Goal: Information Seeking & Learning: Learn about a topic

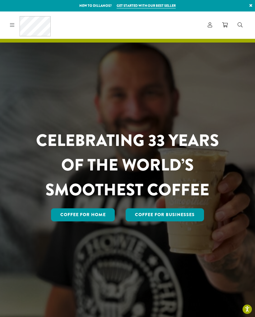
click at [12, 29] on div "Coffee All Coffees Best Sellers Blends Single Origins Dillanos Limited Organic …" at bounding box center [28, 25] width 43 height 20
click at [98, 221] on link "Coffee for Home" at bounding box center [83, 214] width 64 height 13
click at [17, 23] on div "Coffee All Coffees Best Sellers Blends Single Origins Dillanos Limited Organic …" at bounding box center [28, 25] width 43 height 20
click at [12, 29] on div "Coffee All Coffees Best Sellers Blends Single Origins Dillanos Limited Organic …" at bounding box center [28, 25] width 43 height 20
click at [13, 27] on link at bounding box center [10, 25] width 7 height 7
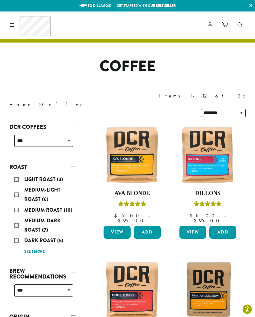
click at [52, 175] on div "Light Roast (3)" at bounding box center [43, 179] width 59 height 9
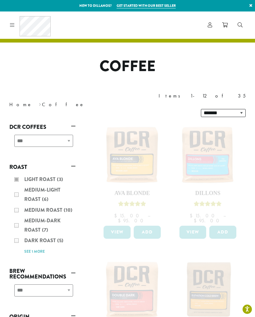
click at [50, 172] on div "Light Roast (3) Medium-Light Roast (6) Medium Roast (10) Medium-Dark Roast (7) …" at bounding box center [42, 215] width 66 height 86
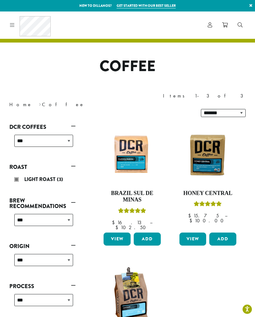
click at [207, 144] on img at bounding box center [208, 154] width 60 height 45
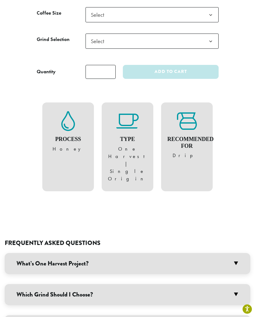
scroll to position [418, 0]
click at [125, 136] on figure "Type One Harvest | Single Origin" at bounding box center [127, 146] width 39 height 71
click at [123, 138] on figure "Type One Harvest | Single Origin" at bounding box center [127, 146] width 39 height 71
click at [233, 253] on h3 "What’s One Harvest Project?" at bounding box center [127, 263] width 245 height 21
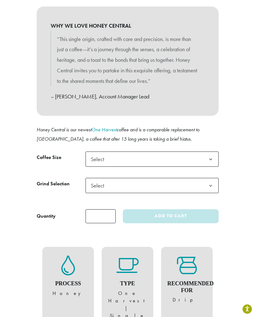
scroll to position [274, 0]
click at [136, 280] on h4 "Type" at bounding box center [127, 283] width 39 height 7
click at [135, 280] on h4 "Type" at bounding box center [127, 283] width 39 height 7
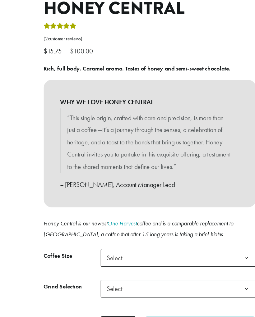
scroll to position [211, 0]
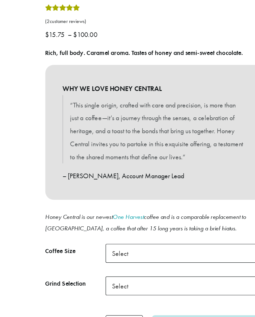
click at [103, 188] on link "One Harvest" at bounding box center [103, 191] width 25 height 7
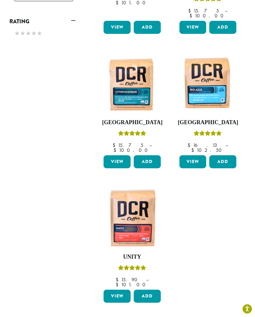
scroll to position [346, 0]
click at [133, 71] on img at bounding box center [132, 84] width 60 height 60
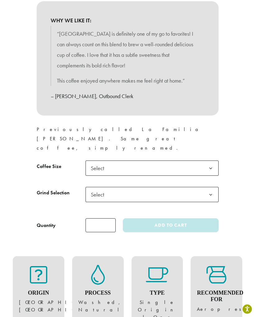
scroll to position [327, 0]
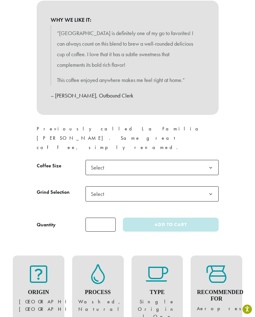
click at [38, 270] on figure "Origin Peru, South America" at bounding box center [38, 288] width 39 height 49
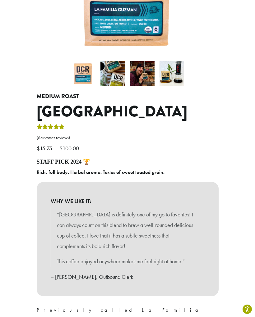
scroll to position [0, 0]
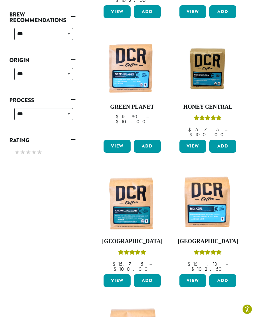
scroll to position [225, 0]
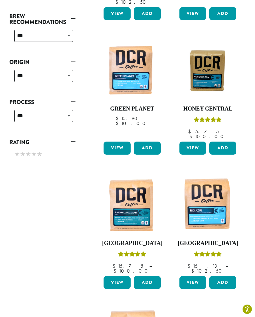
click at [205, 57] on img at bounding box center [208, 70] width 60 height 45
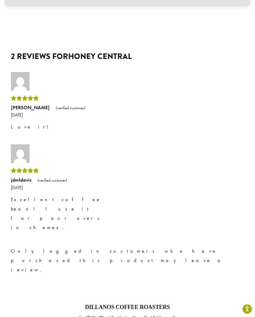
scroll to position [746, 0]
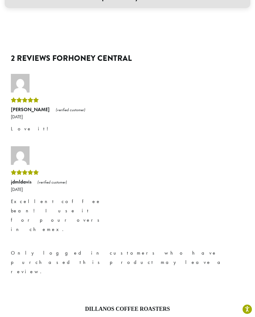
click at [25, 97] on icon "Rated 5 out of 5" at bounding box center [25, 99] width 6 height 5
click at [28, 97] on icon "Rated 5 out of 5" at bounding box center [31, 99] width 6 height 5
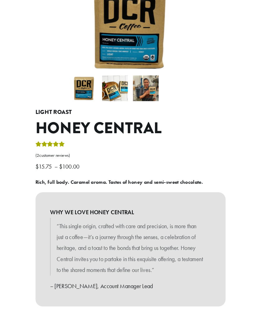
scroll to position [0, 0]
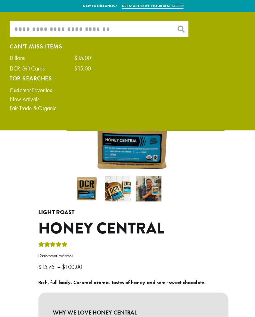
click at [128, 27] on input "What are you searching for?" at bounding box center [94, 28] width 171 height 16
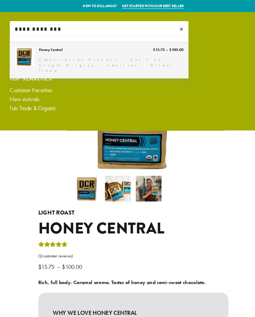
type input "**********"
click at [49, 55] on link "Honey Central" at bounding box center [94, 57] width 171 height 34
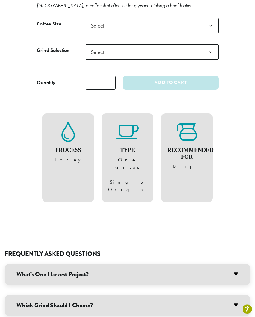
scroll to position [419, 0]
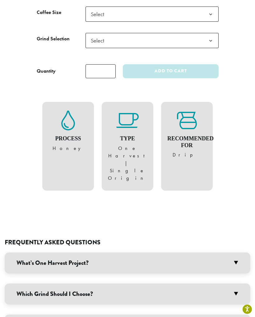
click at [233, 252] on h3 "What’s One Harvest Project?" at bounding box center [127, 262] width 245 height 21
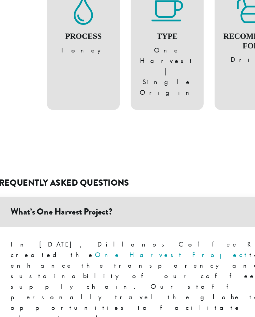
scroll to position [461, 0]
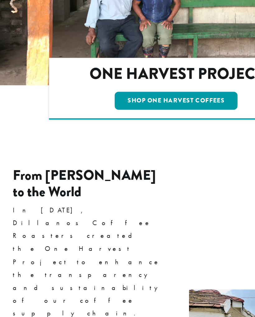
scroll to position [77, 0]
